Goal: Information Seeking & Learning: Learn about a topic

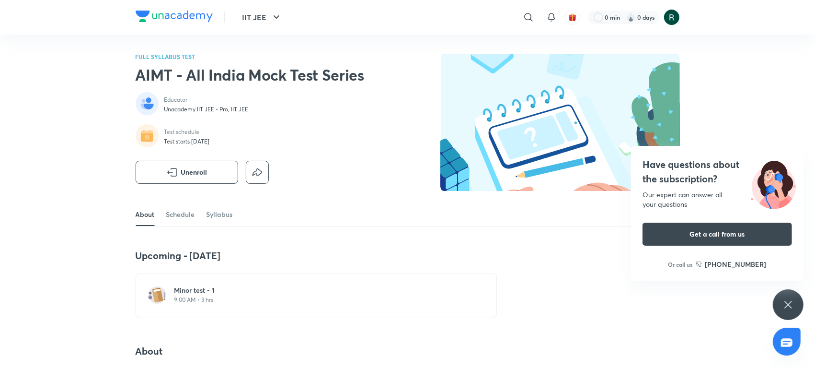
click at [244, 316] on div "Minor test - 1 9:00 AM • 3 hrs" at bounding box center [316, 295] width 361 height 45
click at [232, 301] on p "9:00 AM • 3 hrs" at bounding box center [321, 300] width 295 height 8
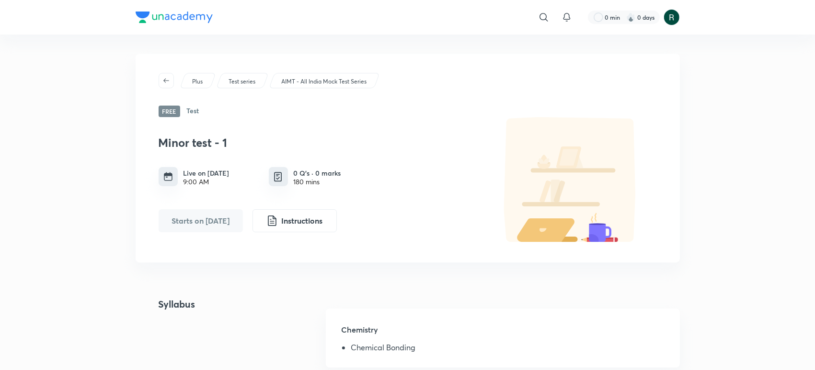
click at [125, 255] on div "​ 0 min 0 days Plus Test series AIMT - All India Mock Test Series Free Test Min…" at bounding box center [407, 358] width 815 height 717
